Goal: Task Accomplishment & Management: Manage account settings

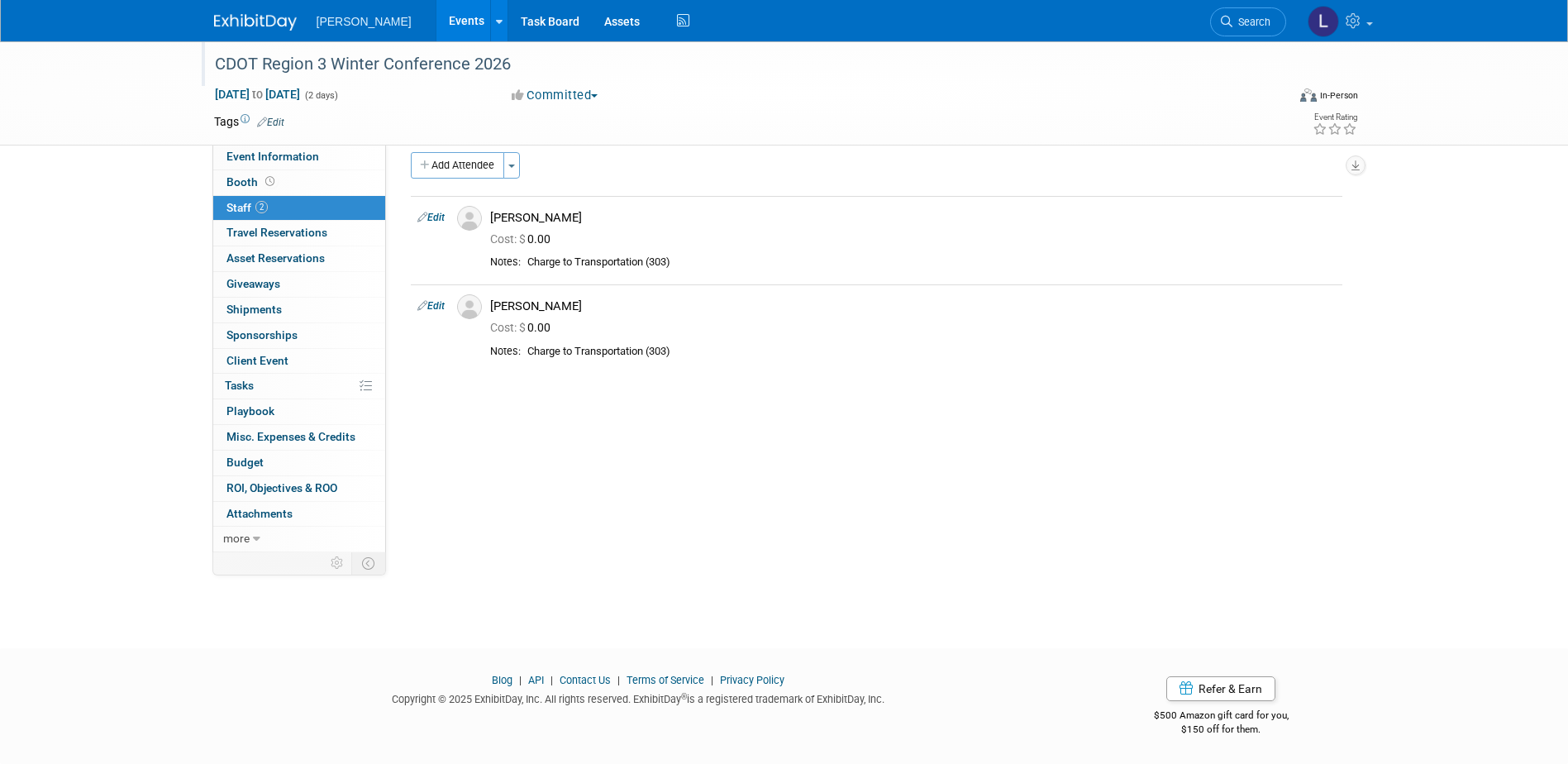
scroll to position [15, 0]
click at [1250, 21] on span "Search" at bounding box center [1251, 21] width 38 height 13
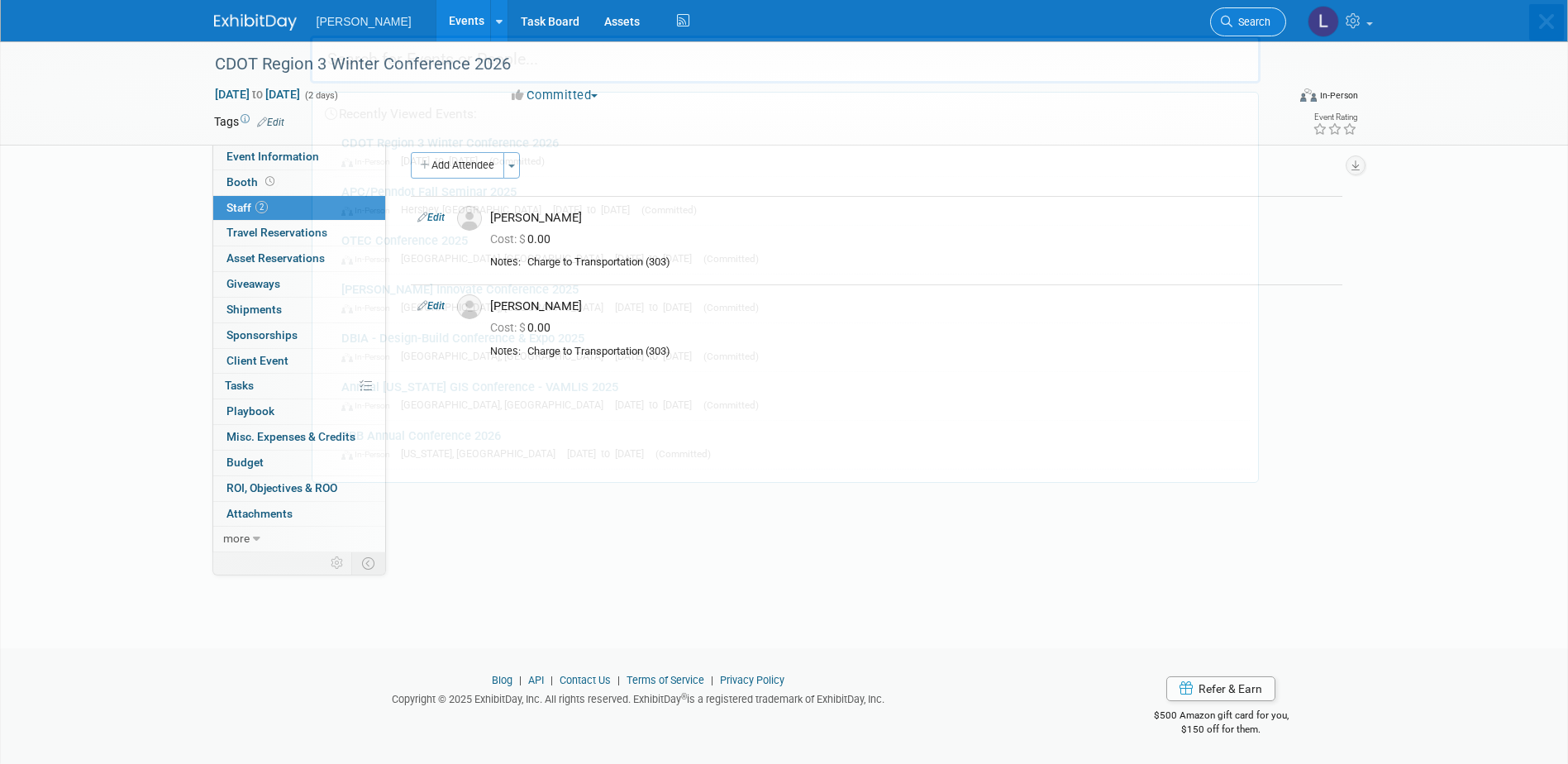
scroll to position [0, 0]
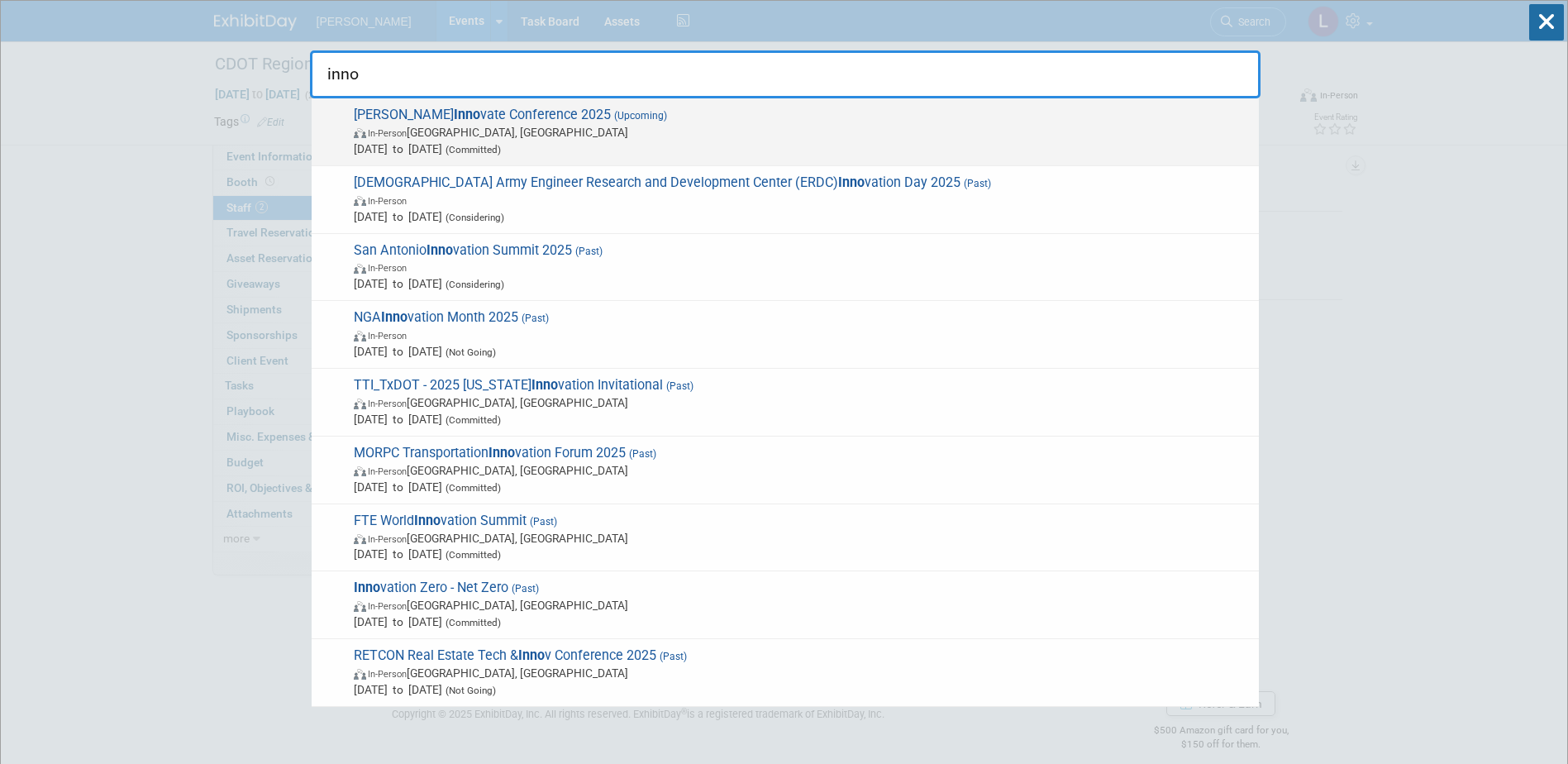
type input "inno"
click at [1119, 124] on span "In-Person [GEOGRAPHIC_DATA], [GEOGRAPHIC_DATA]" at bounding box center [802, 132] width 897 height 17
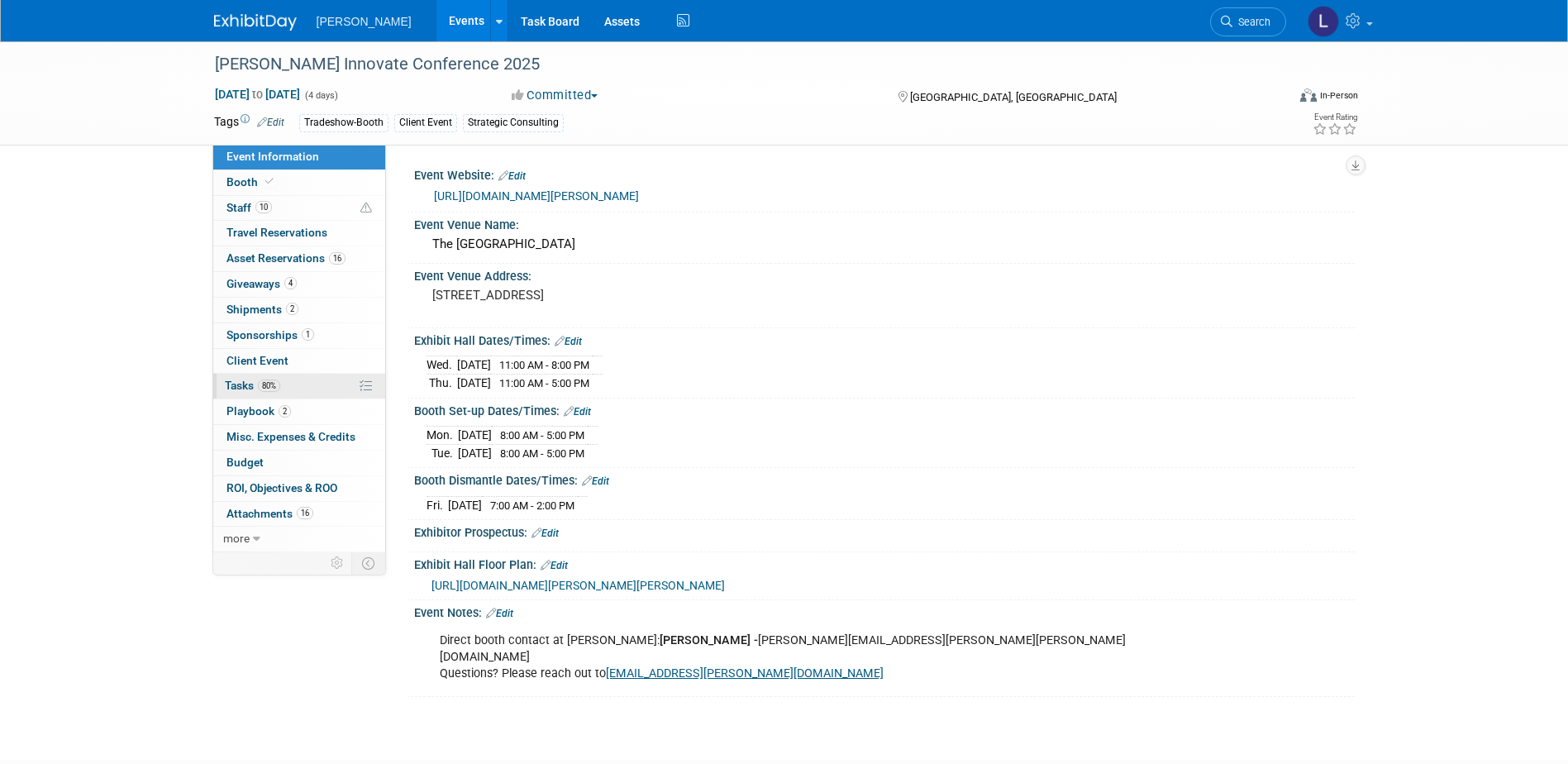
click at [266, 387] on span "80%" at bounding box center [268, 385] width 22 height 13
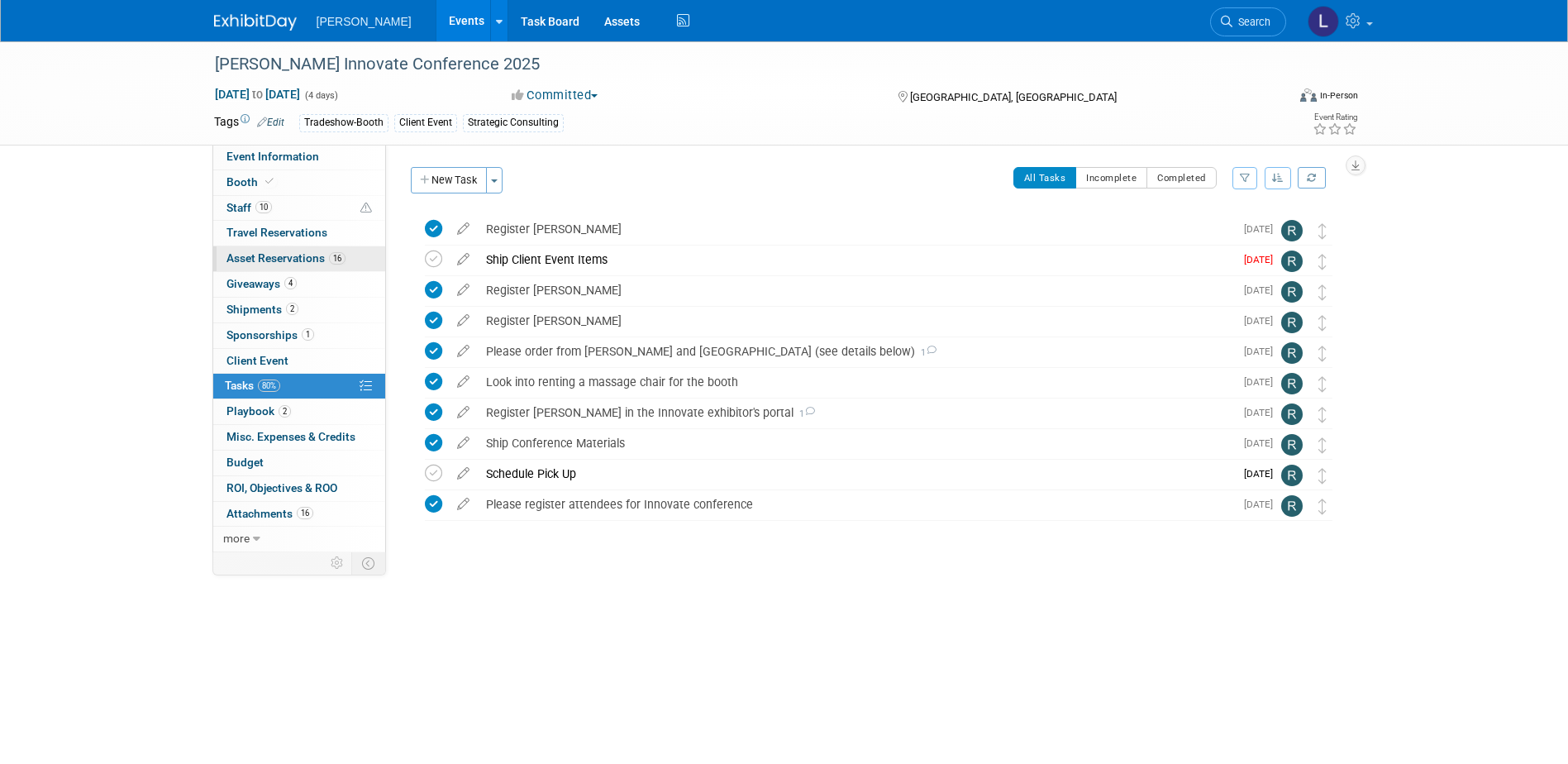
click at [254, 255] on span "Asset Reservations 16" at bounding box center [286, 259] width 119 height 14
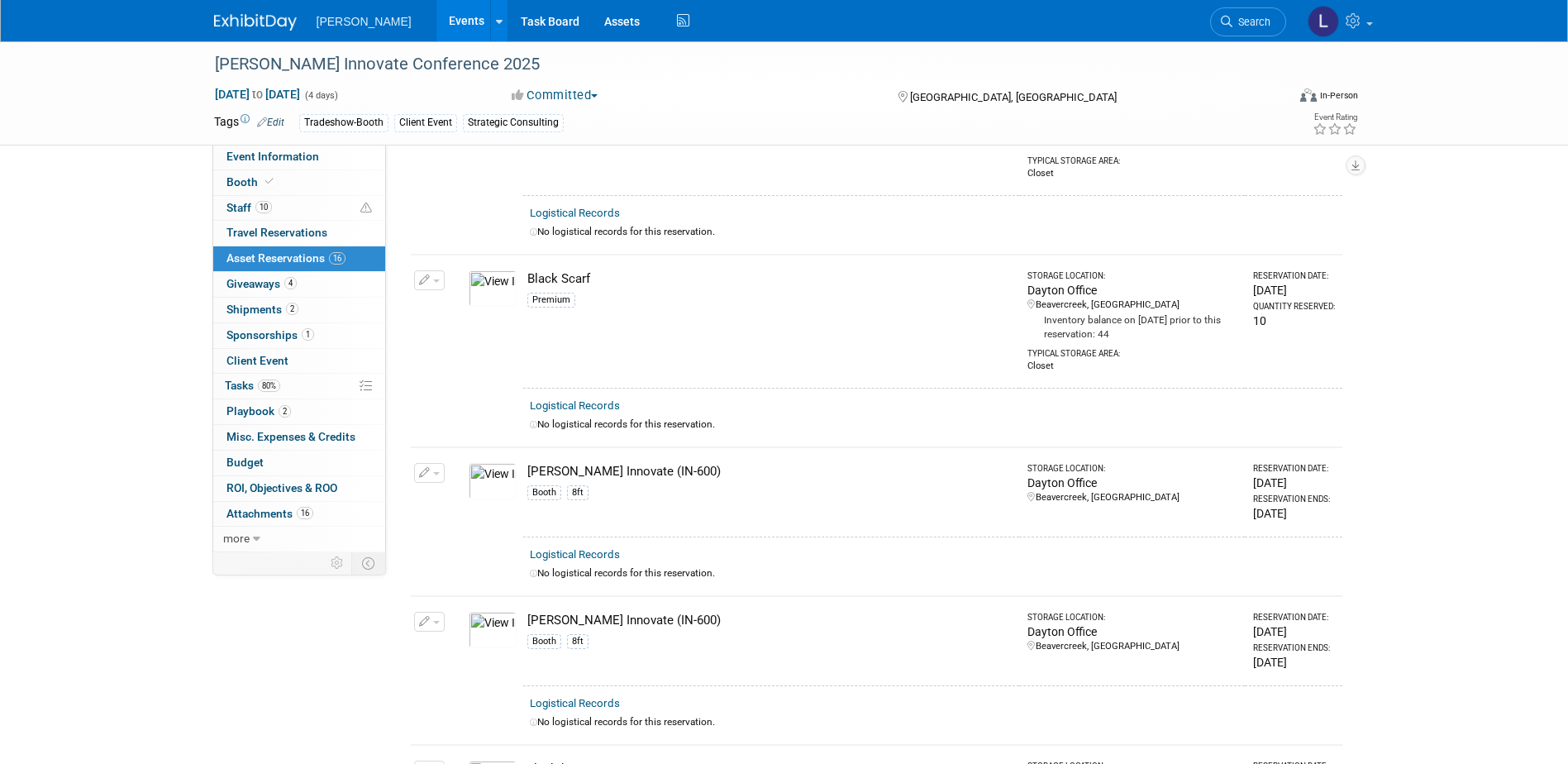
scroll to position [164, 0]
click at [428, 276] on icon "button" at bounding box center [425, 281] width 12 height 11
click at [469, 361] on span "Cancel Reservation" at bounding box center [499, 359] width 106 height 14
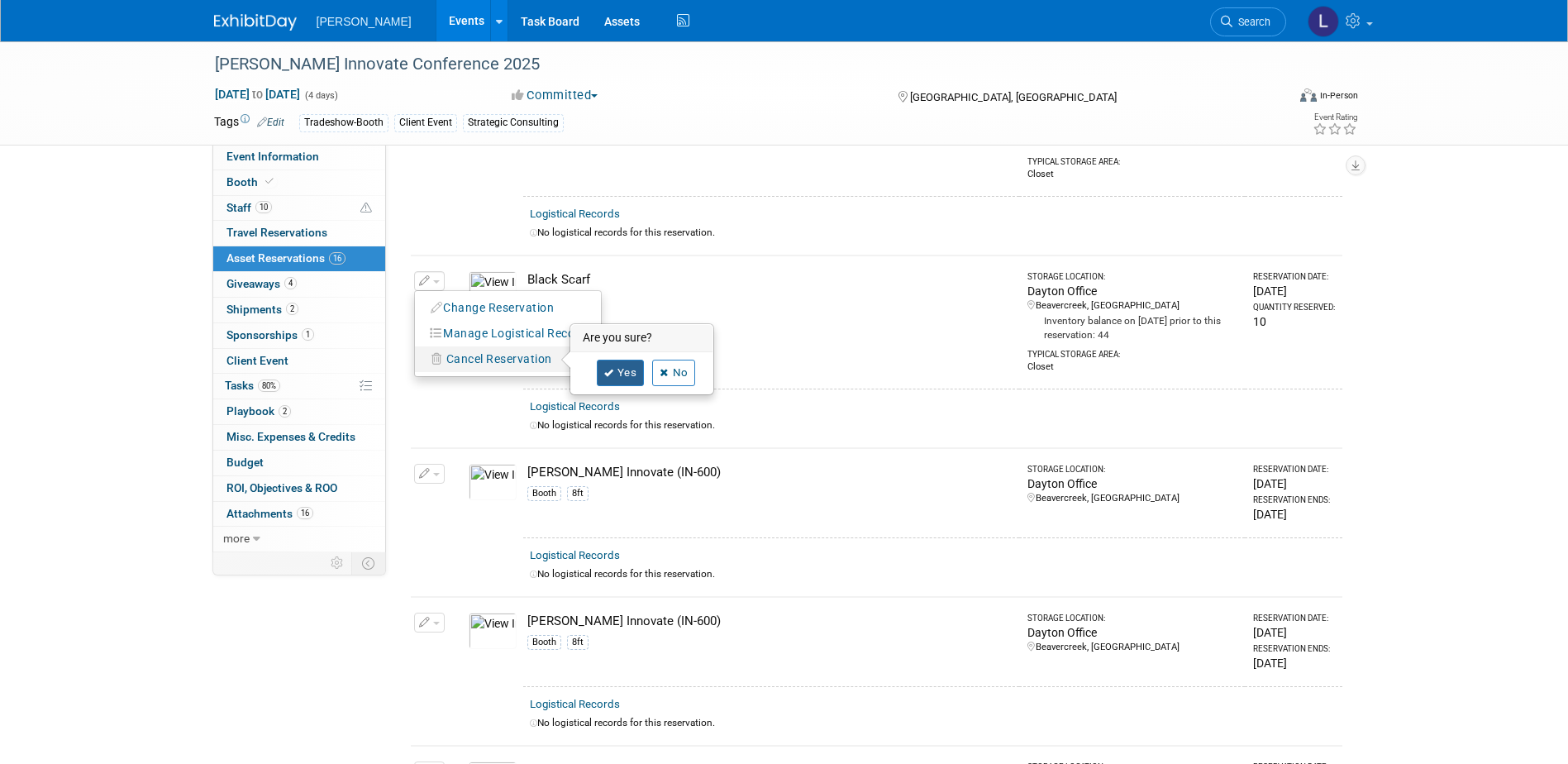
click at [621, 375] on link "Yes" at bounding box center [620, 372] width 48 height 26
